Goal: Task Accomplishment & Management: Manage account settings

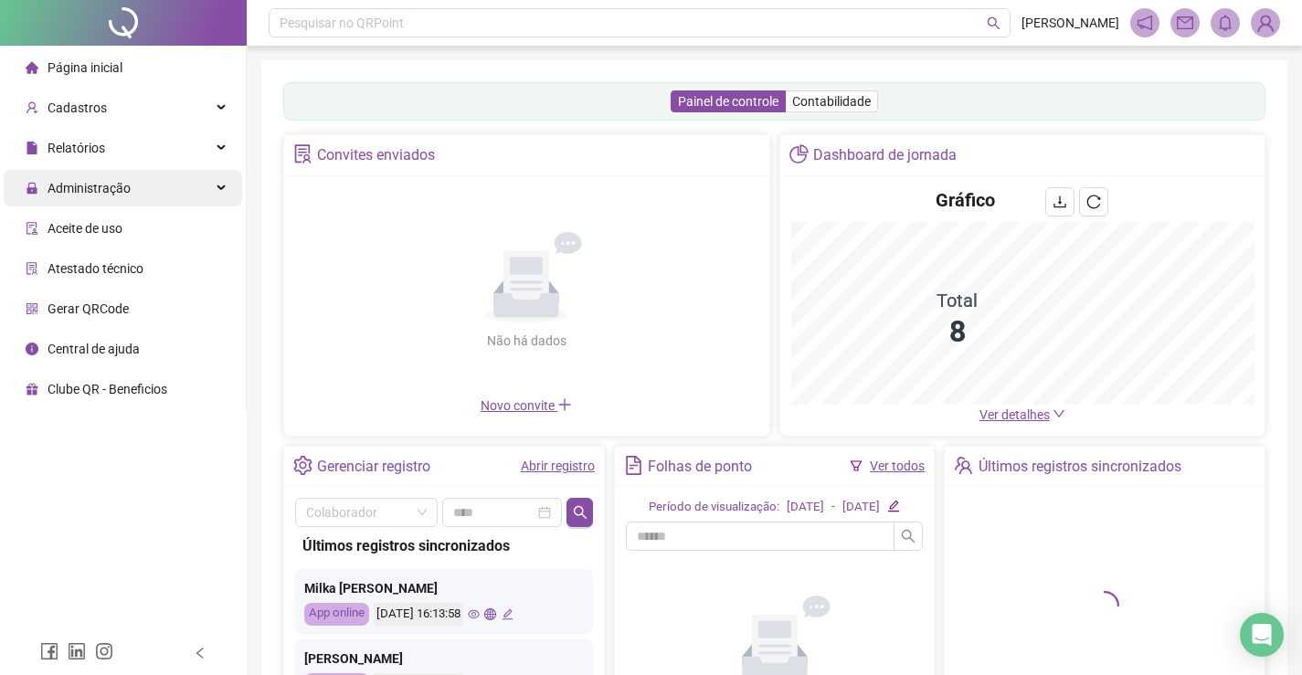
click at [132, 189] on div "Administração" at bounding box center [123, 188] width 239 height 37
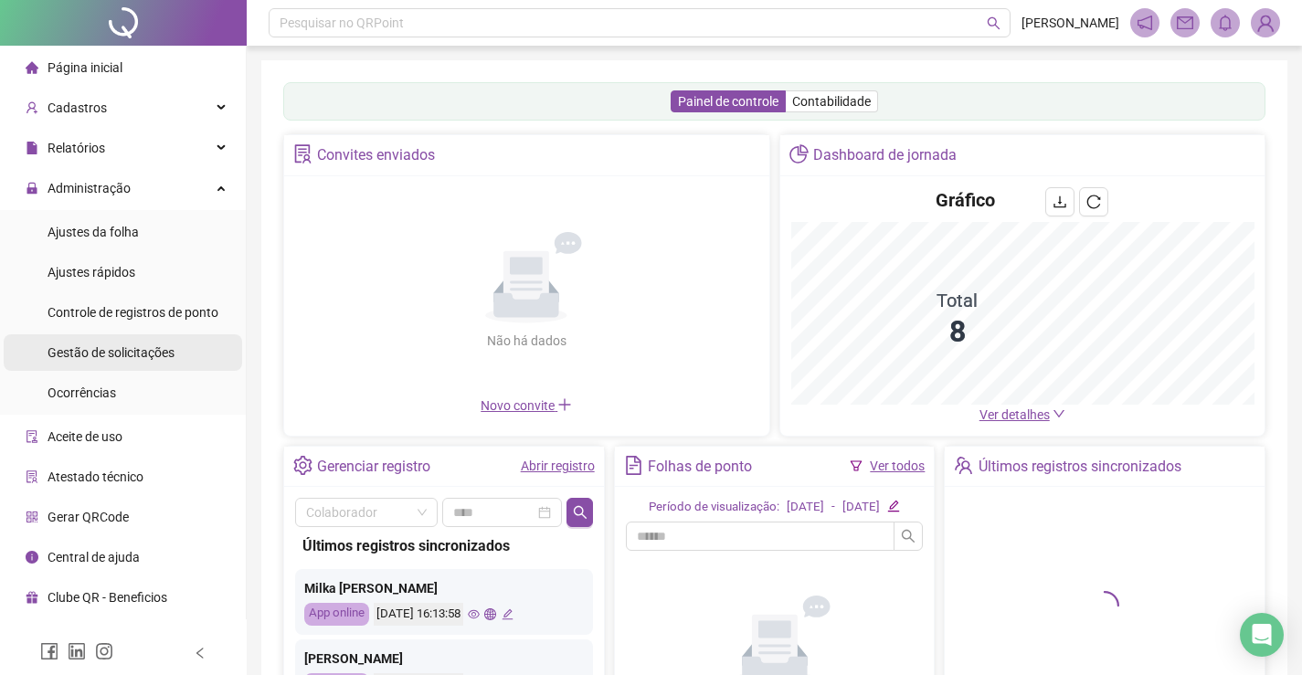
click at [108, 346] on span "Gestão de solicitações" at bounding box center [111, 352] width 127 height 15
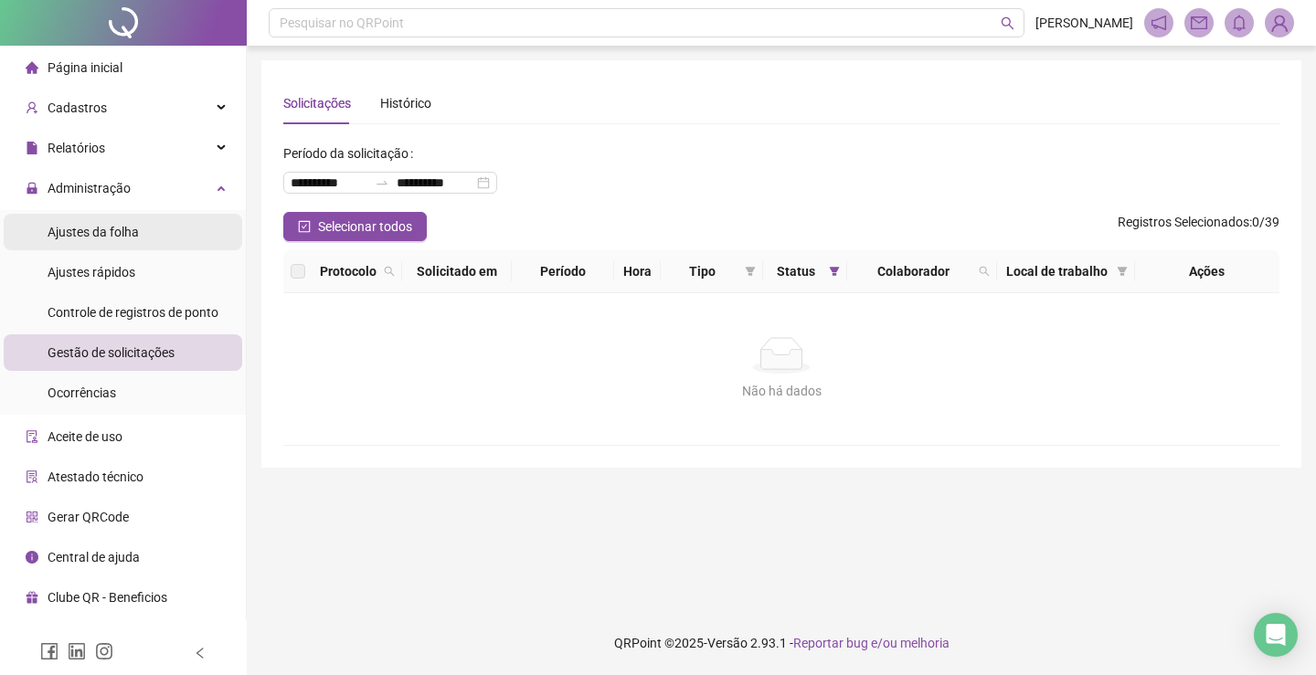
click at [98, 225] on span "Ajustes da folha" at bounding box center [93, 232] width 91 height 15
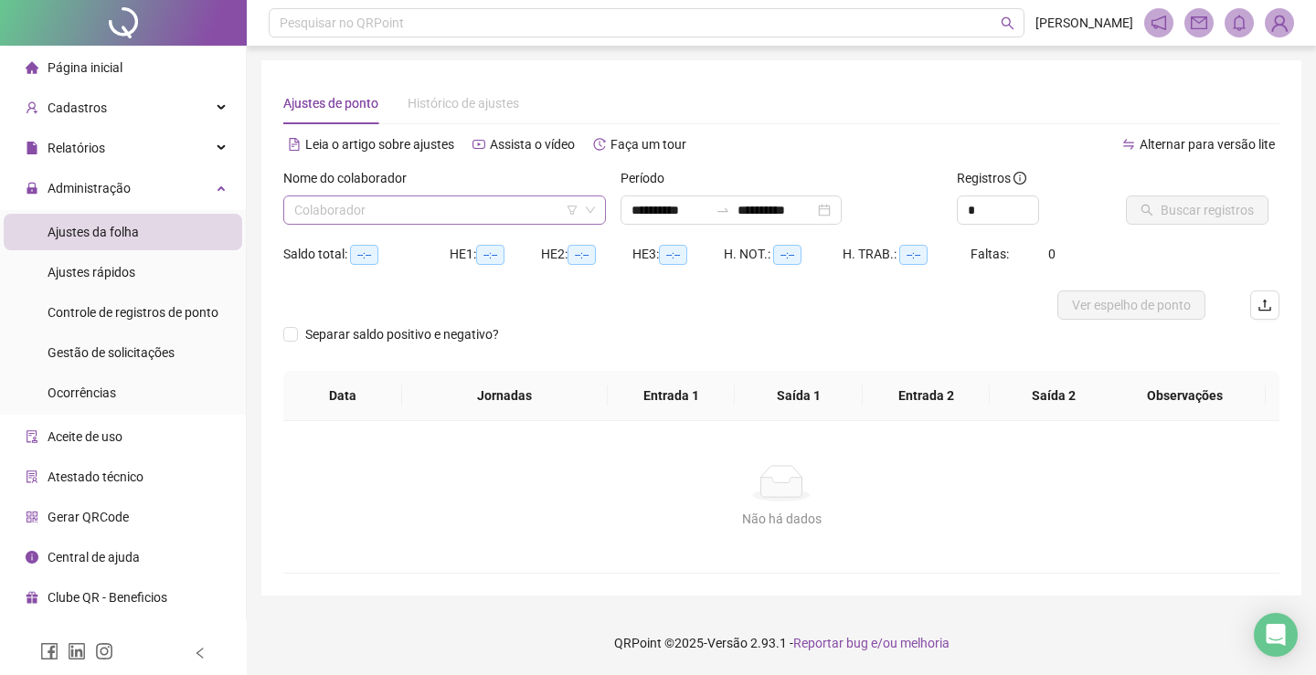
click at [446, 207] on input "search" at bounding box center [436, 209] width 284 height 27
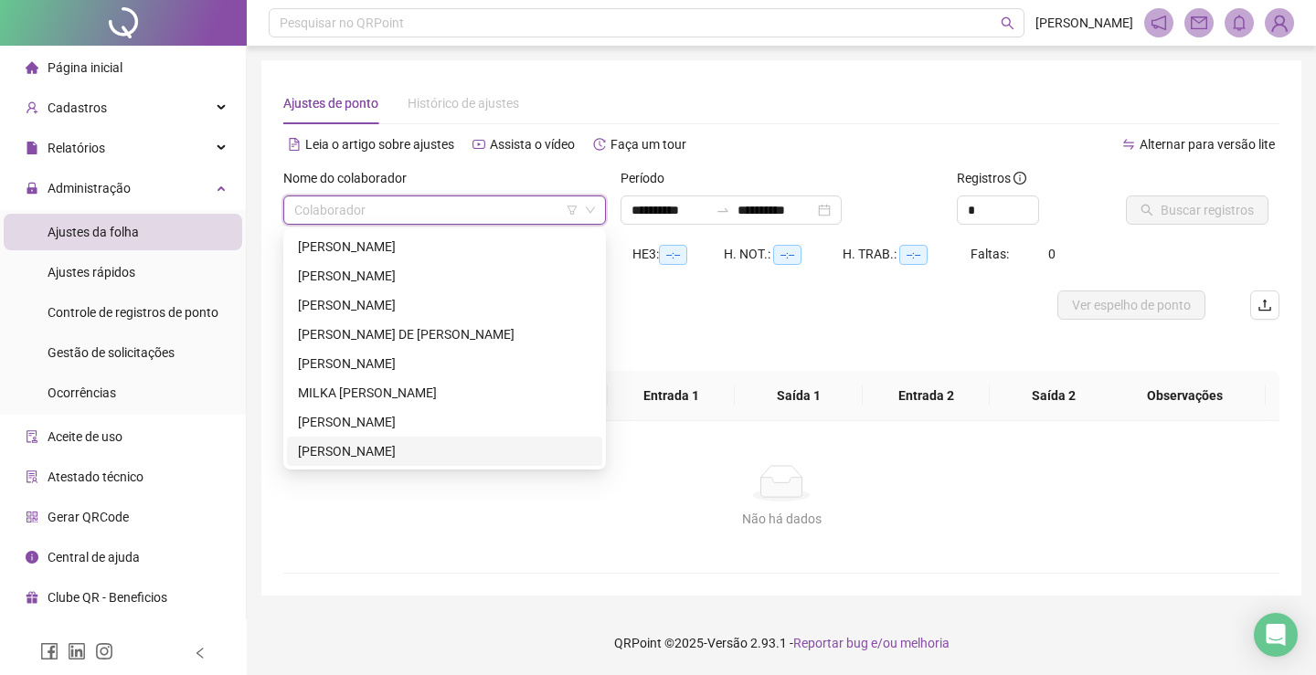
click at [410, 455] on div "[PERSON_NAME]" at bounding box center [444, 451] width 293 height 20
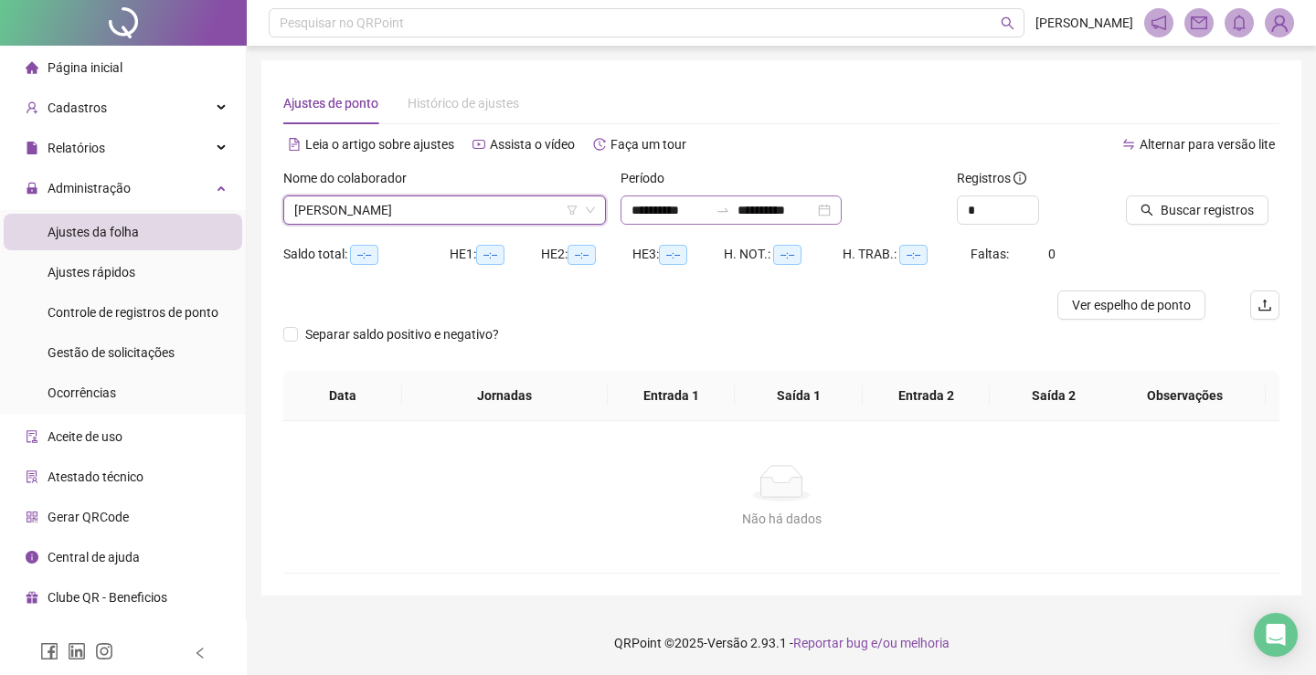
click at [842, 206] on div "**********" at bounding box center [731, 210] width 221 height 29
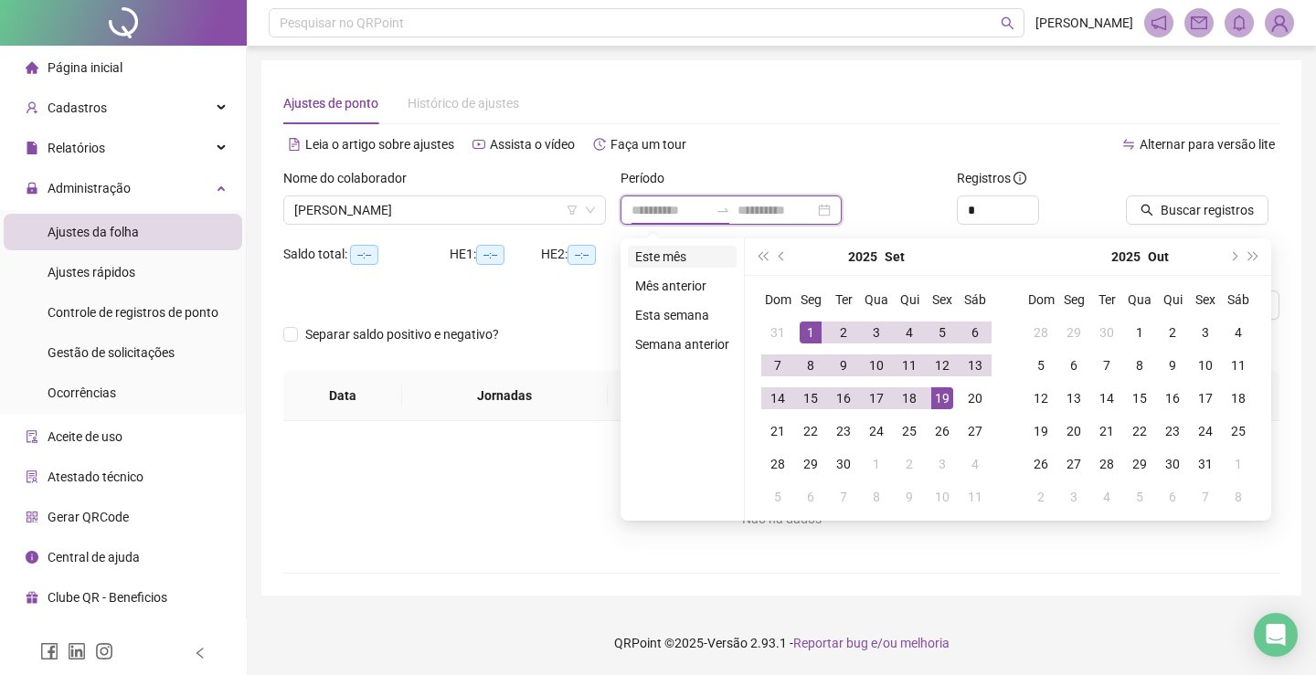
type input "**********"
click at [670, 258] on li "Este mês" at bounding box center [682, 257] width 109 height 22
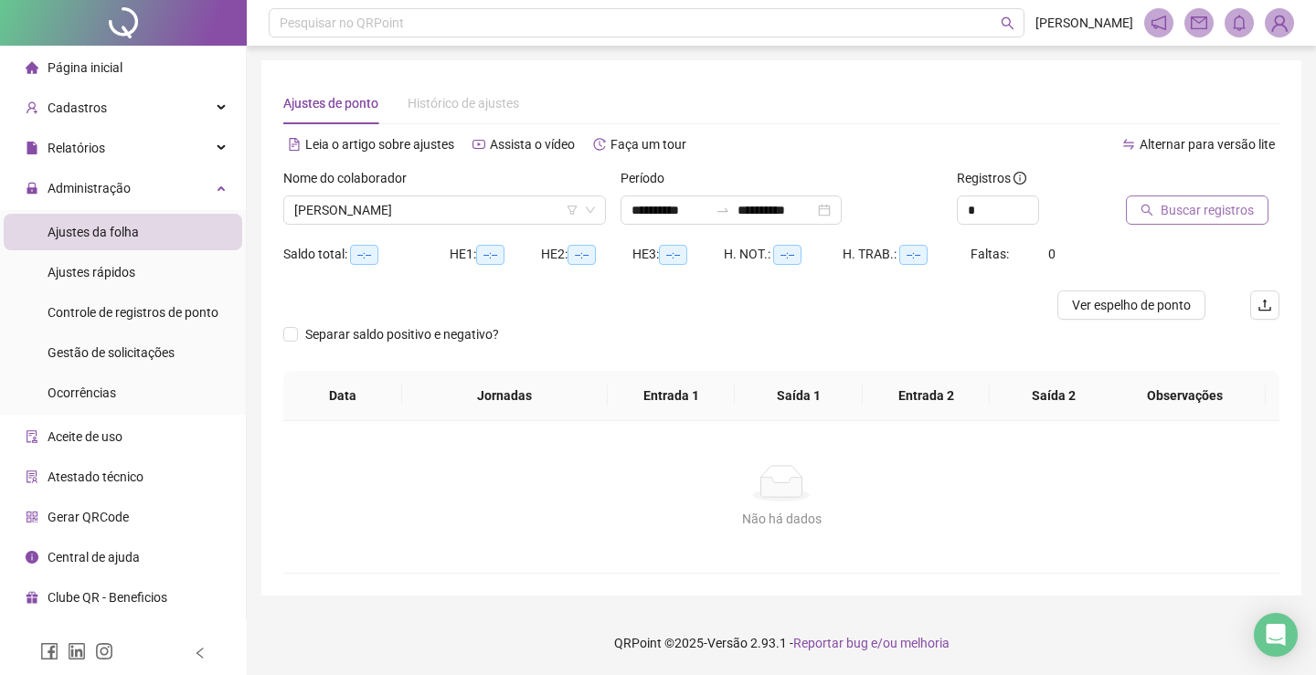
click at [1194, 200] on span "Buscar registros" at bounding box center [1207, 210] width 93 height 20
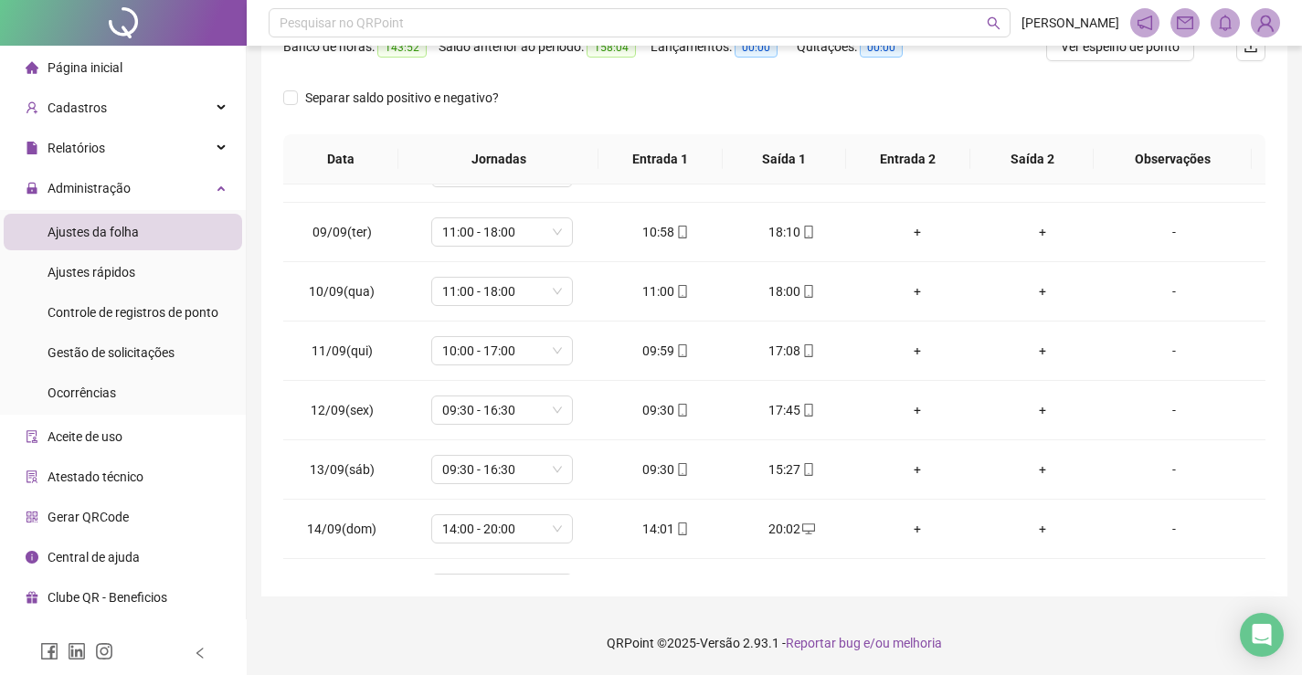
scroll to position [738, 0]
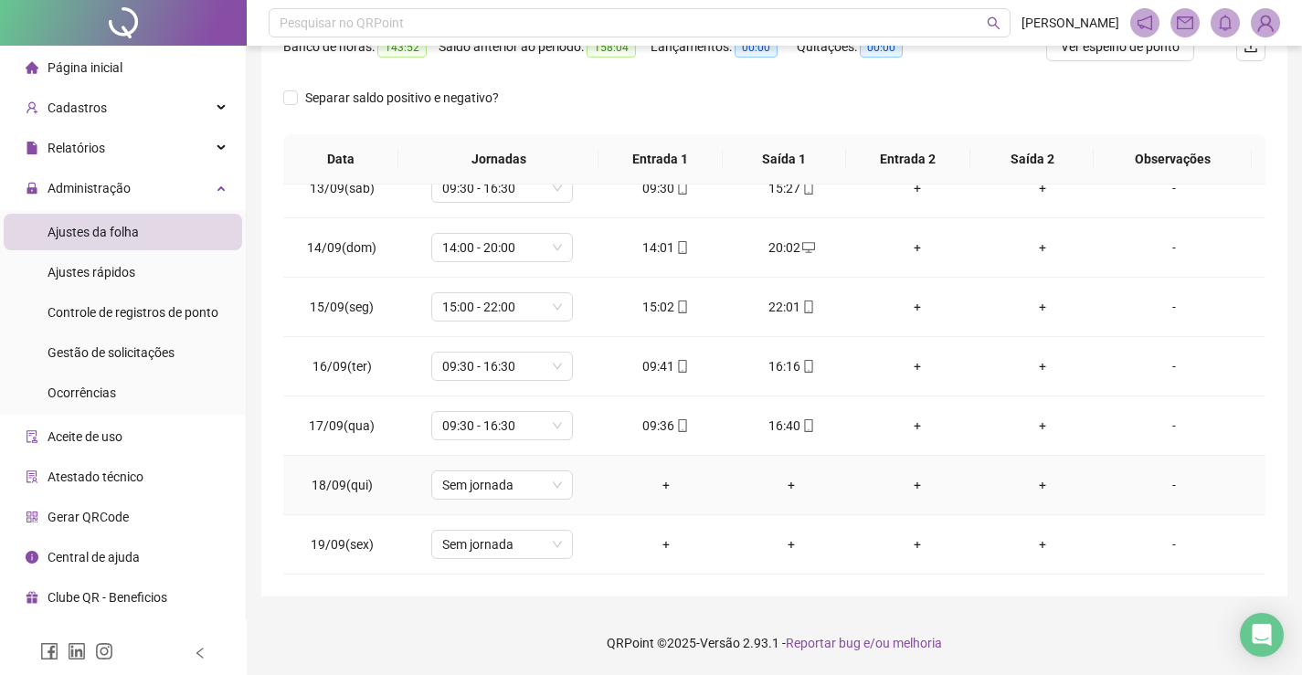
click at [1166, 483] on div "-" at bounding box center [1174, 485] width 108 height 20
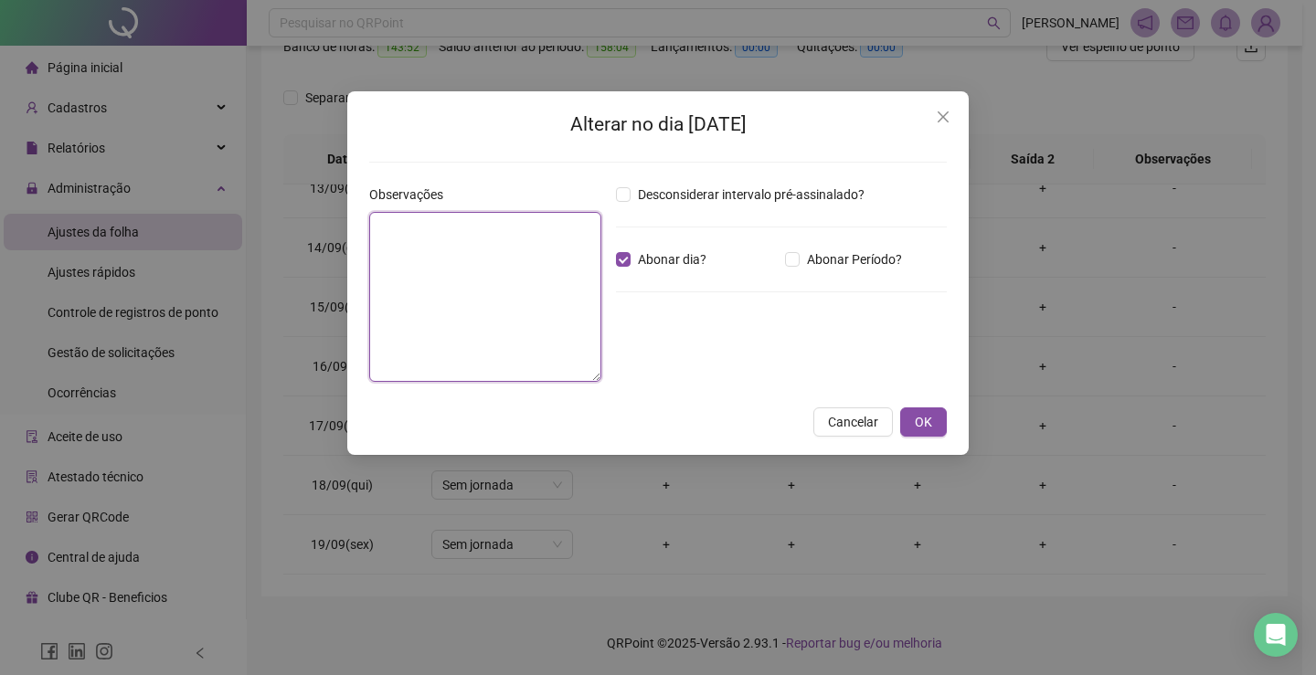
click at [494, 299] on textarea at bounding box center [485, 297] width 232 height 170
type textarea "**********"
click at [919, 426] on span "OK" at bounding box center [923, 422] width 17 height 20
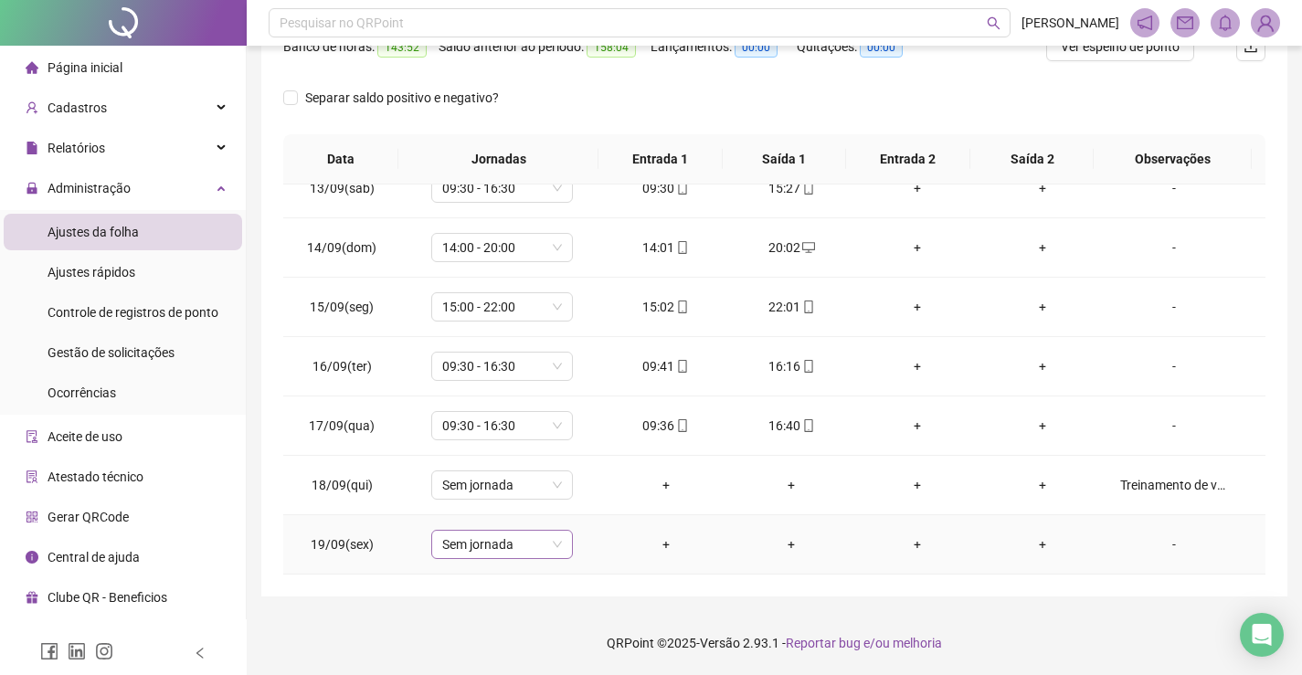
click at [534, 547] on span "Sem jornada" at bounding box center [502, 544] width 120 height 27
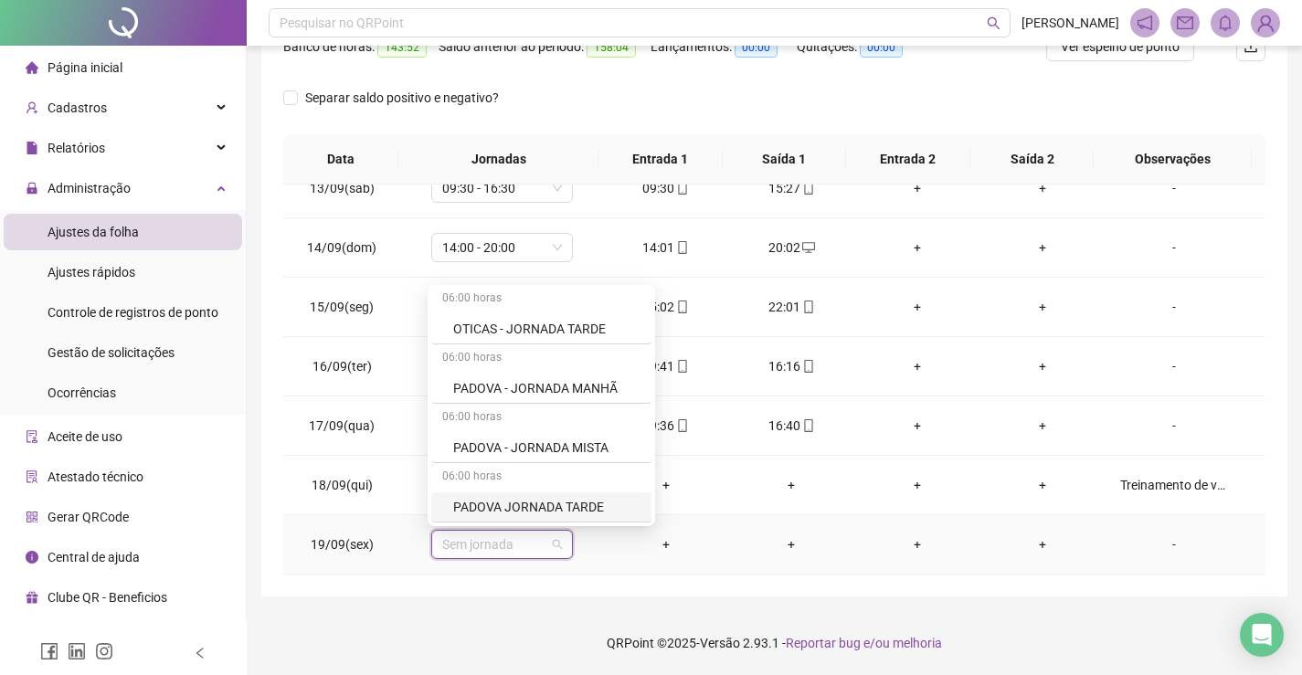
scroll to position [7927, 0]
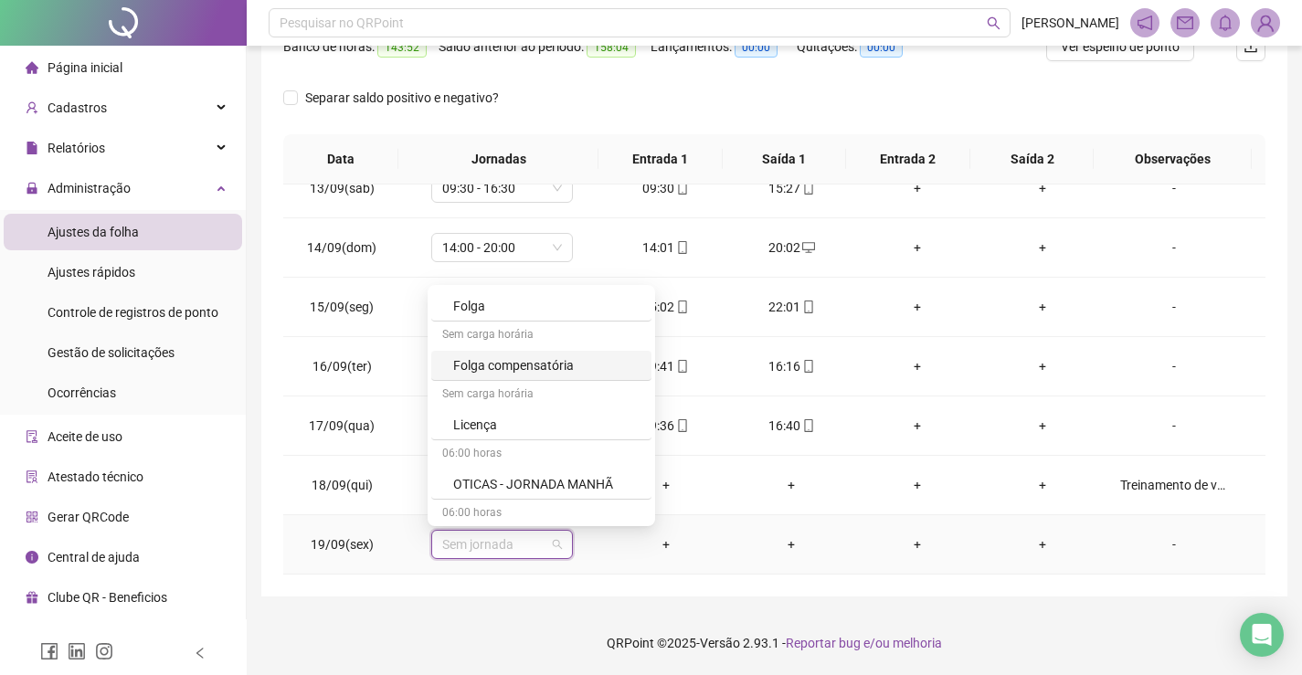
click at [541, 354] on div "Folga compensatória" at bounding box center [541, 366] width 220 height 30
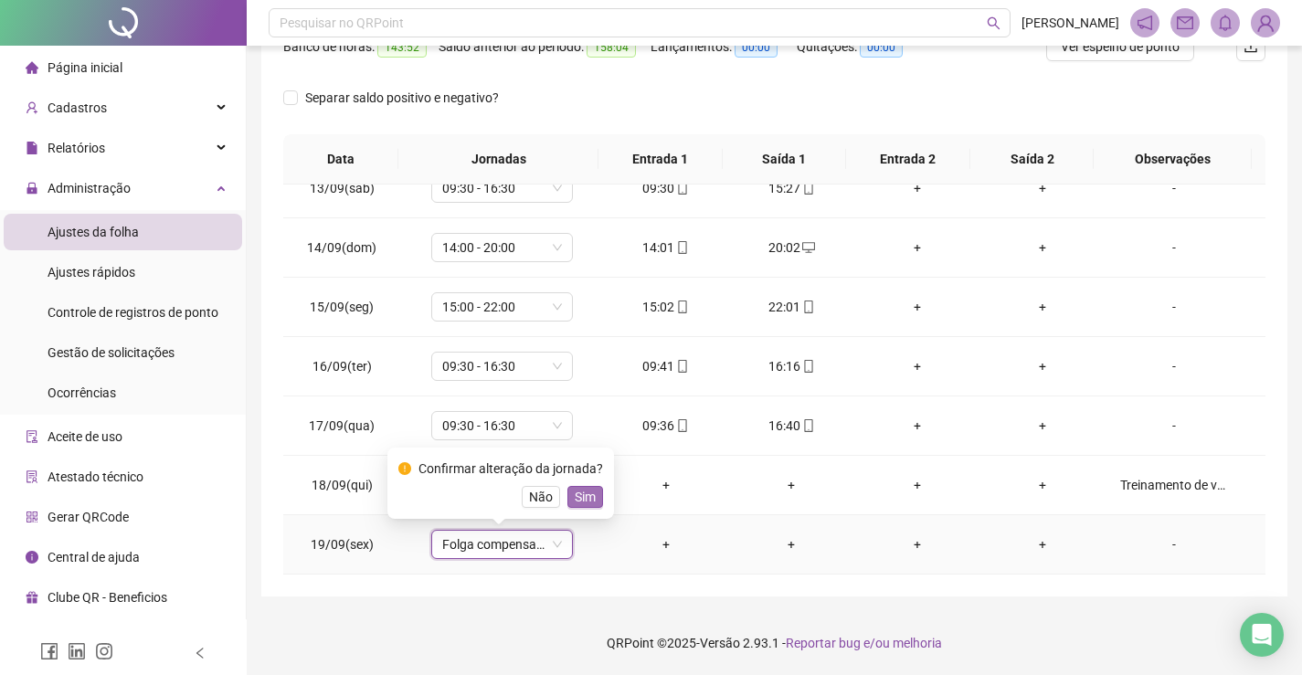
click at [581, 502] on span "Sim" at bounding box center [585, 497] width 21 height 20
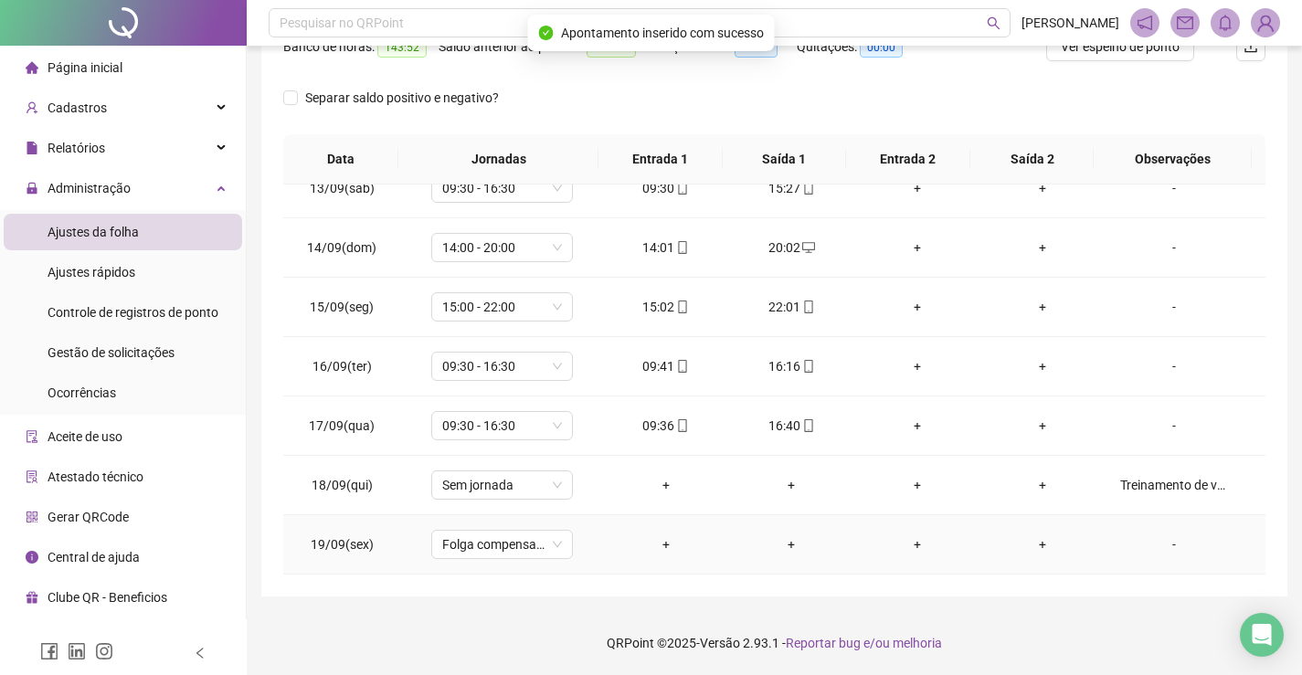
click at [1166, 549] on div "-" at bounding box center [1174, 545] width 108 height 20
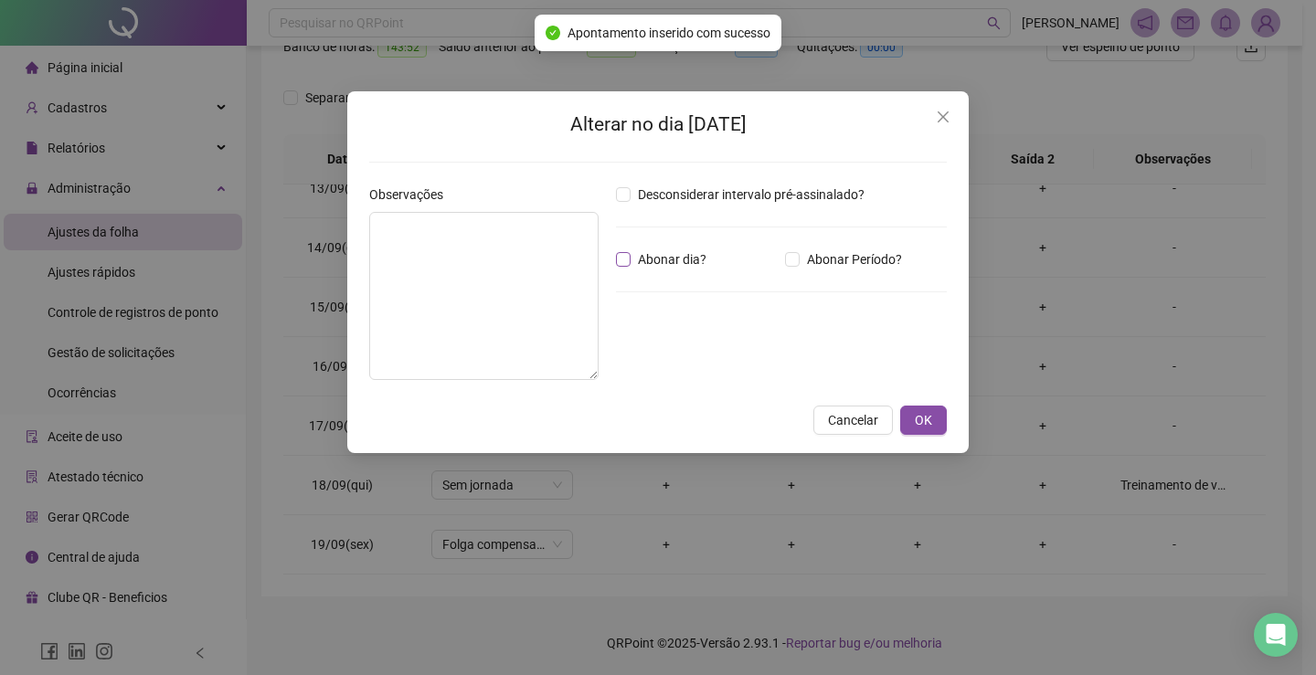
click at [632, 260] on span "Abonar dia?" at bounding box center [672, 259] width 83 height 20
click at [544, 262] on textarea at bounding box center [483, 296] width 229 height 168
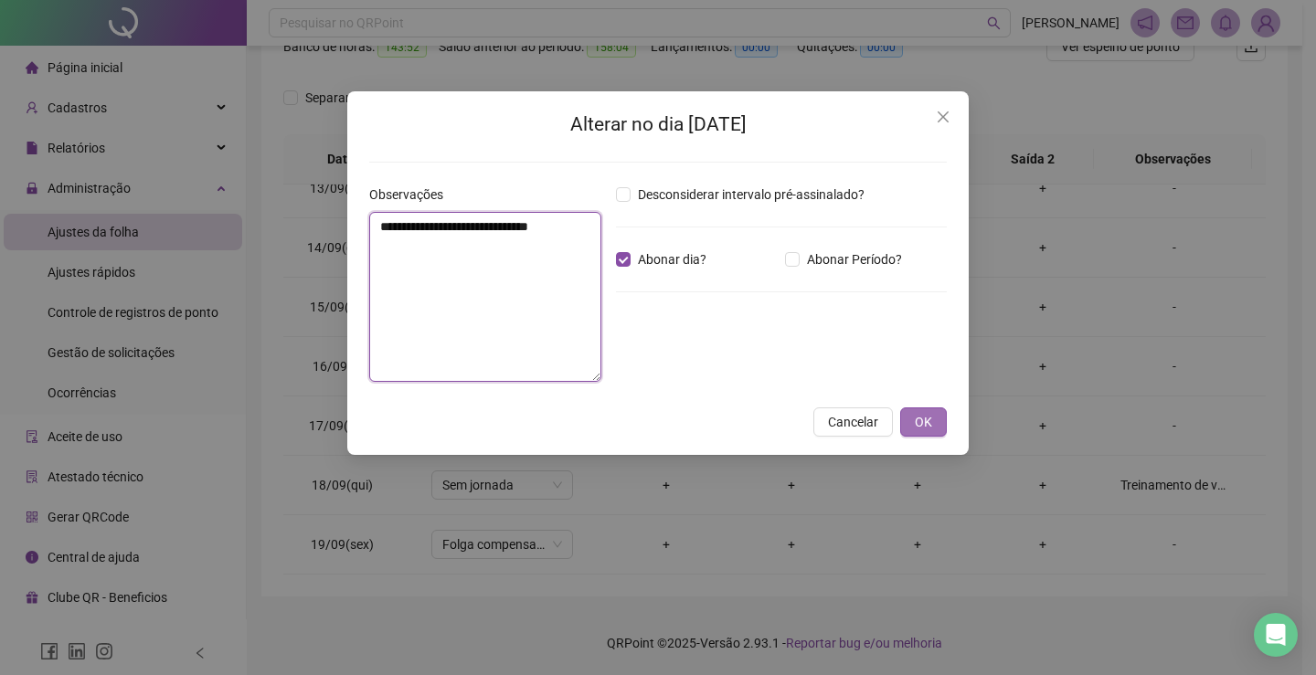
type textarea "**********"
click at [939, 415] on button "OK" at bounding box center [923, 422] width 47 height 29
click at [913, 426] on button "OK" at bounding box center [923, 422] width 47 height 29
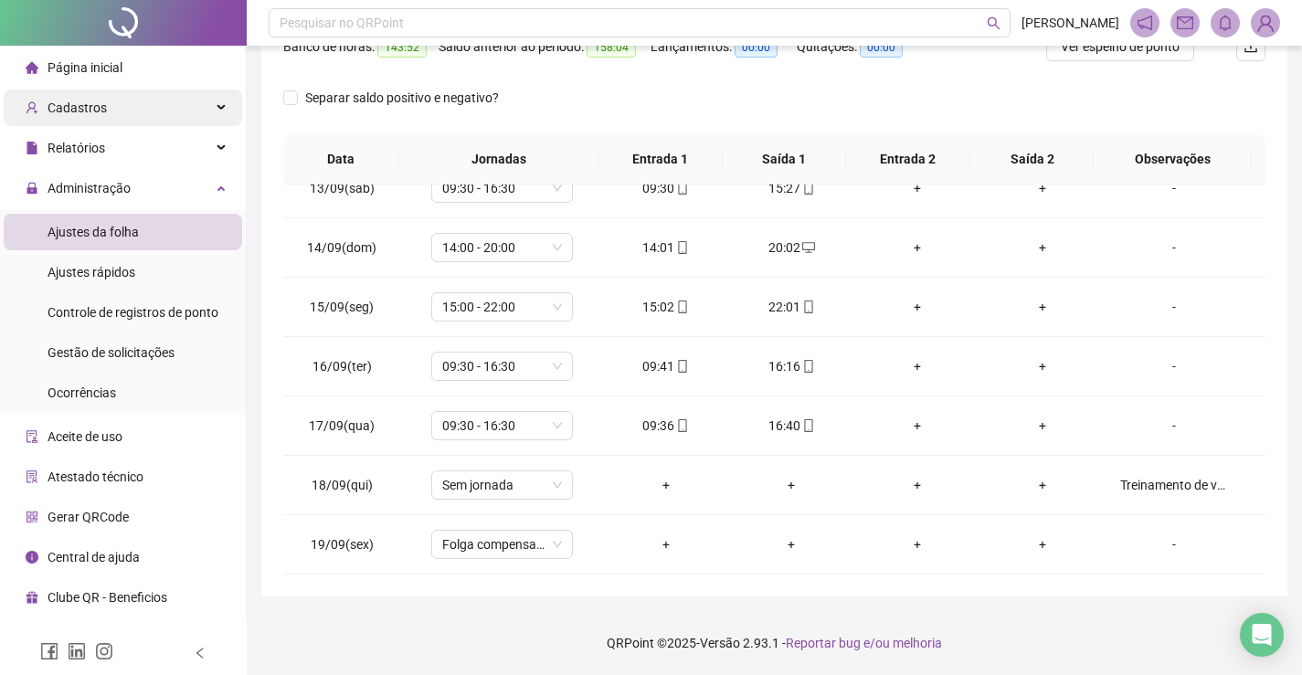
scroll to position [0, 0]
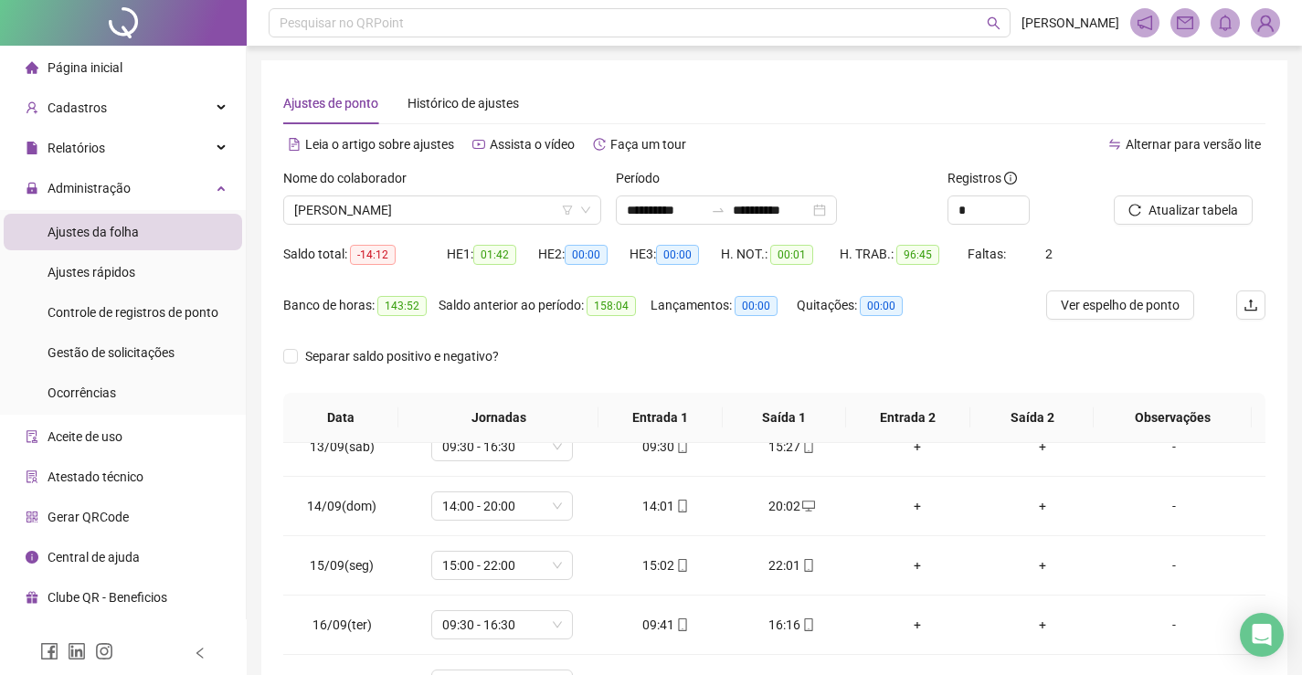
click at [148, 78] on li "Página inicial" at bounding box center [123, 67] width 239 height 37
